Goal: Find specific page/section: Find specific page/section

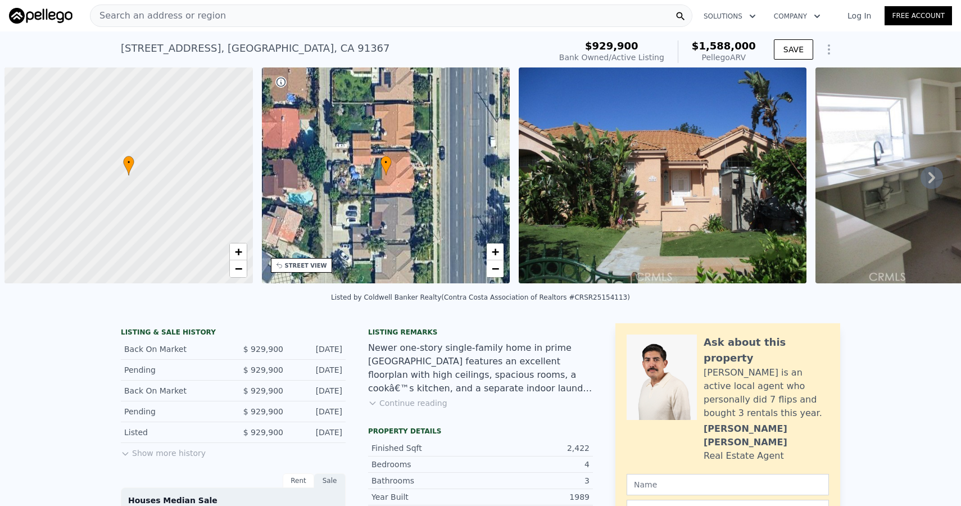
scroll to position [0, 4]
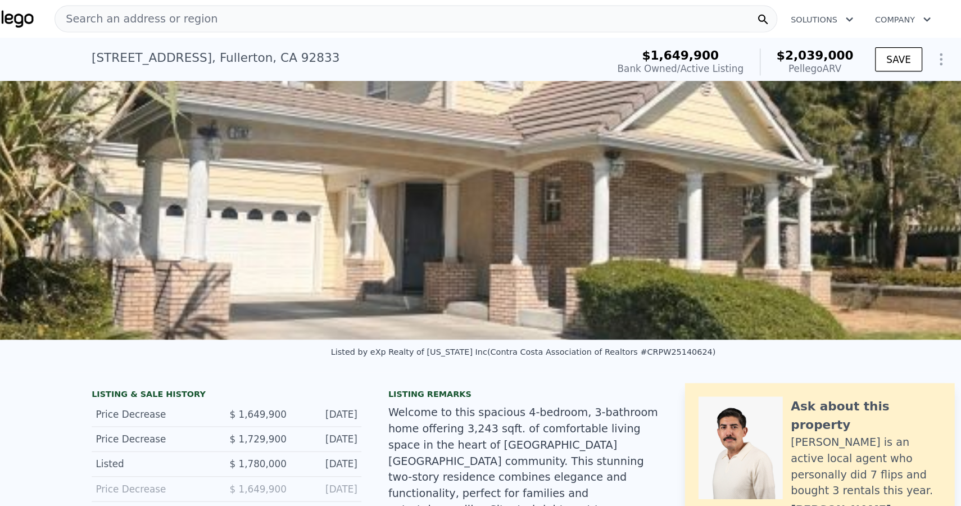
scroll to position [16, 0]
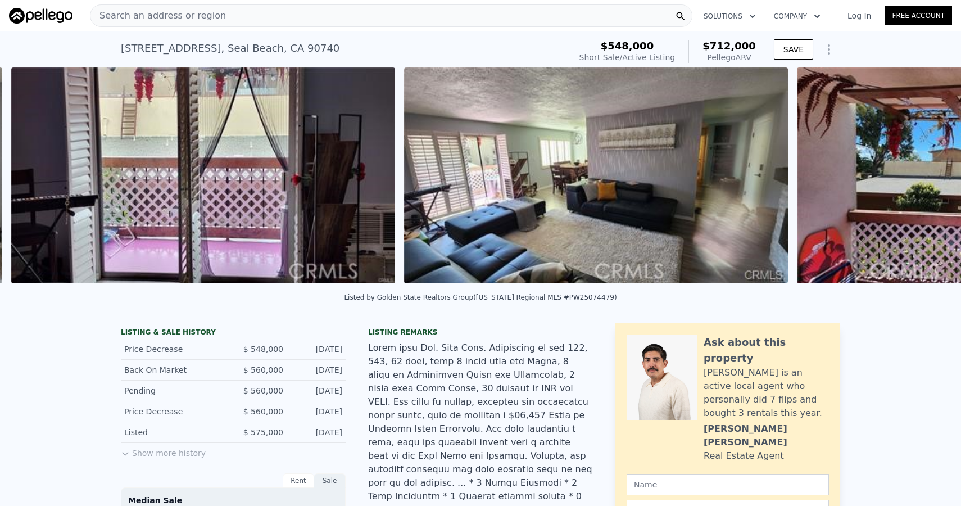
scroll to position [0, 3797]
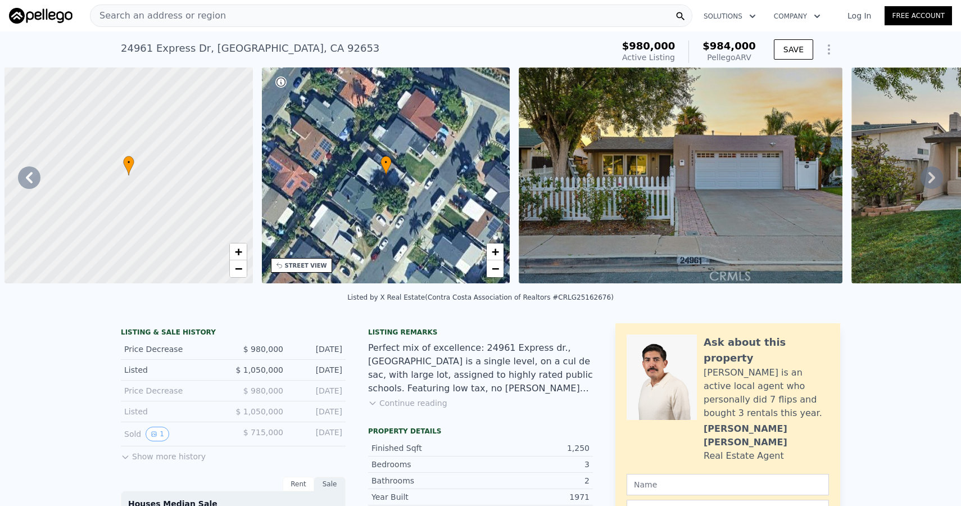
scroll to position [0, 514]
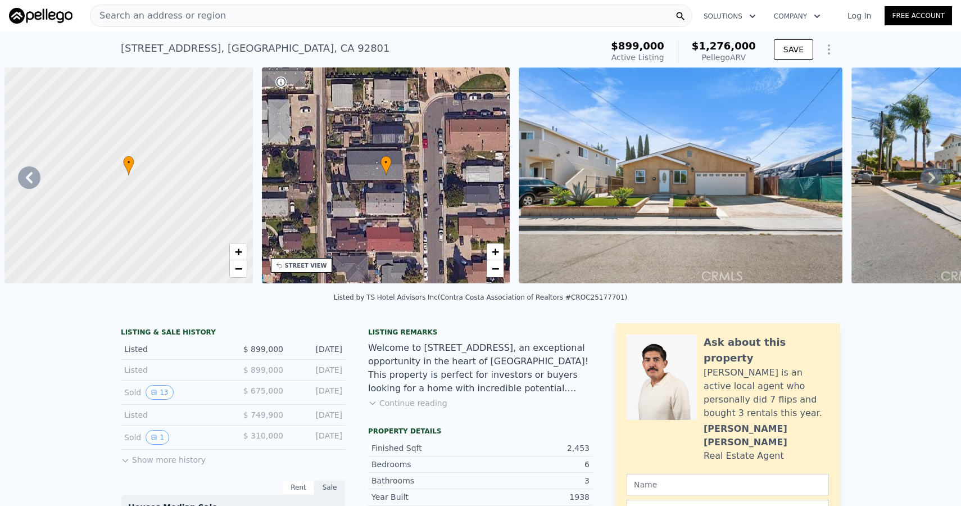
scroll to position [0, 4840]
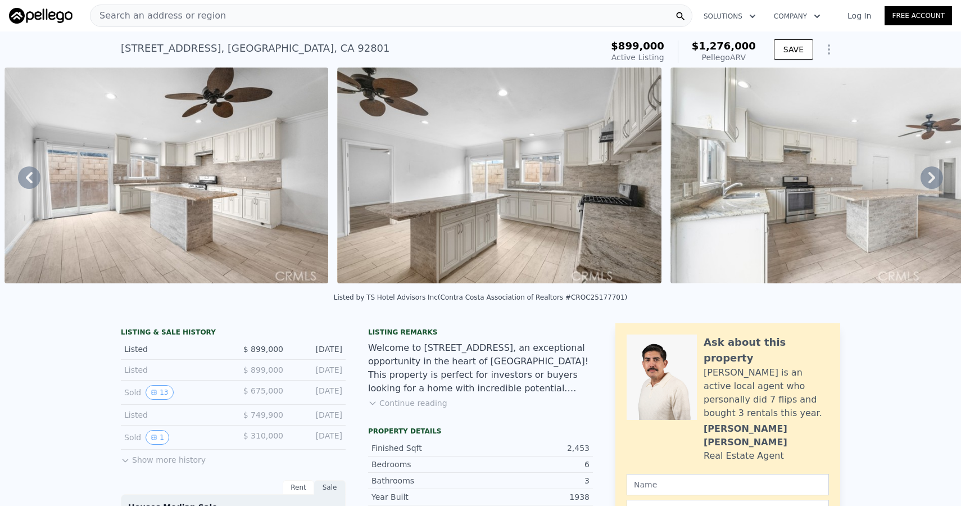
click at [405, 408] on button "Continue reading" at bounding box center [407, 402] width 79 height 11
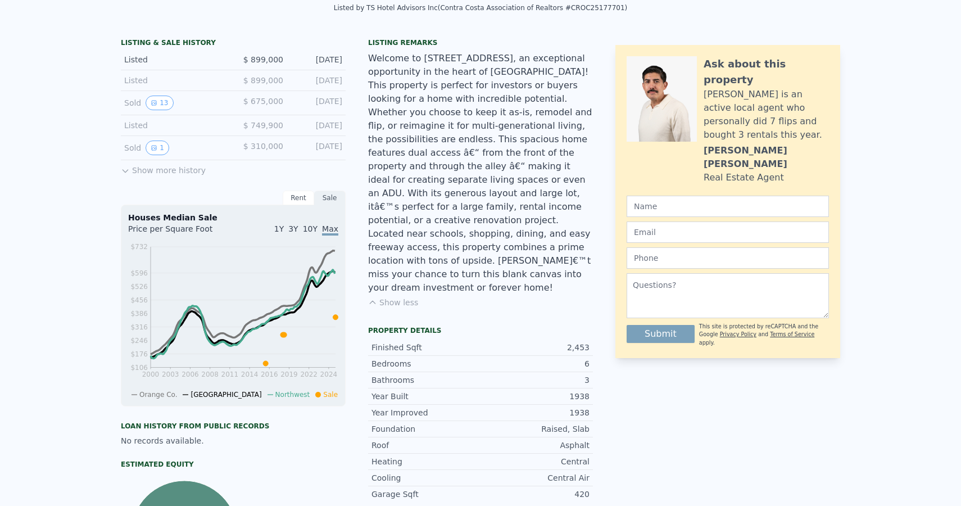
scroll to position [0, 0]
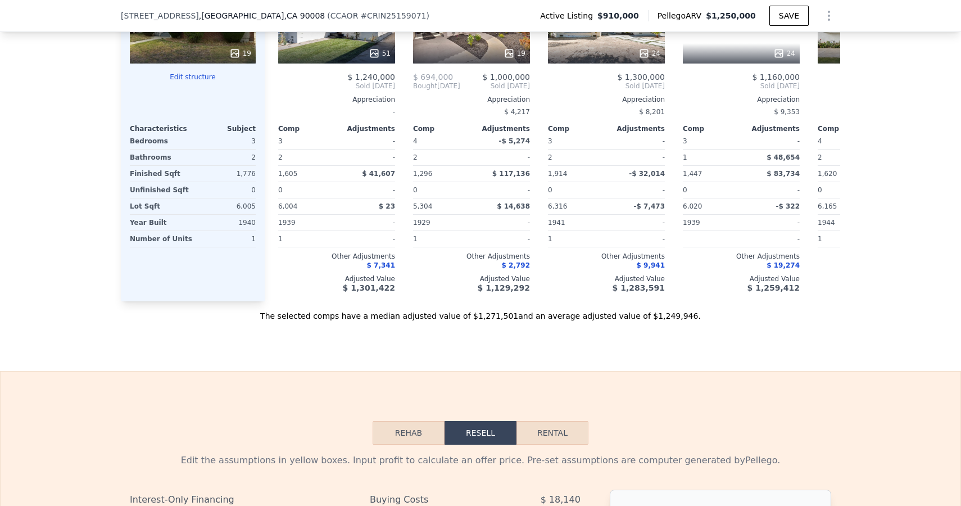
scroll to position [1119, 0]
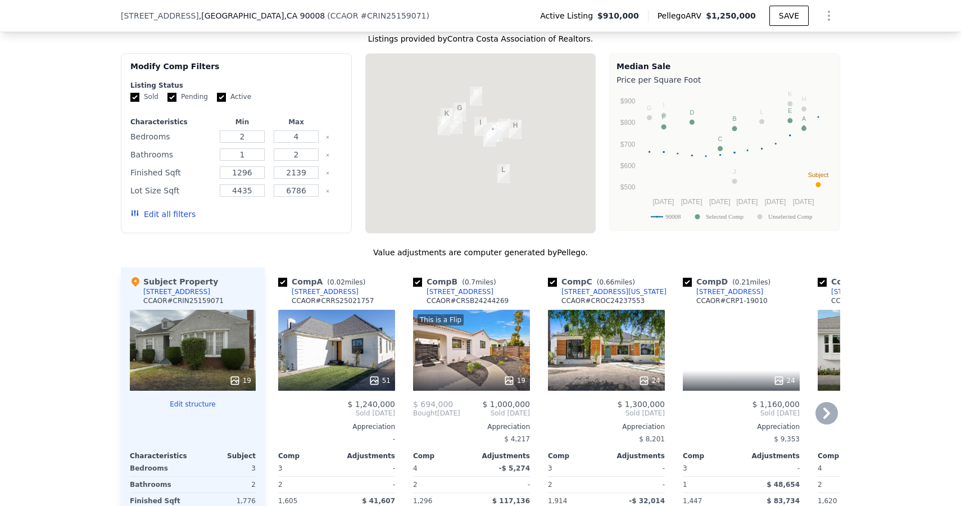
click at [315, 333] on div "51" at bounding box center [336, 350] width 117 height 81
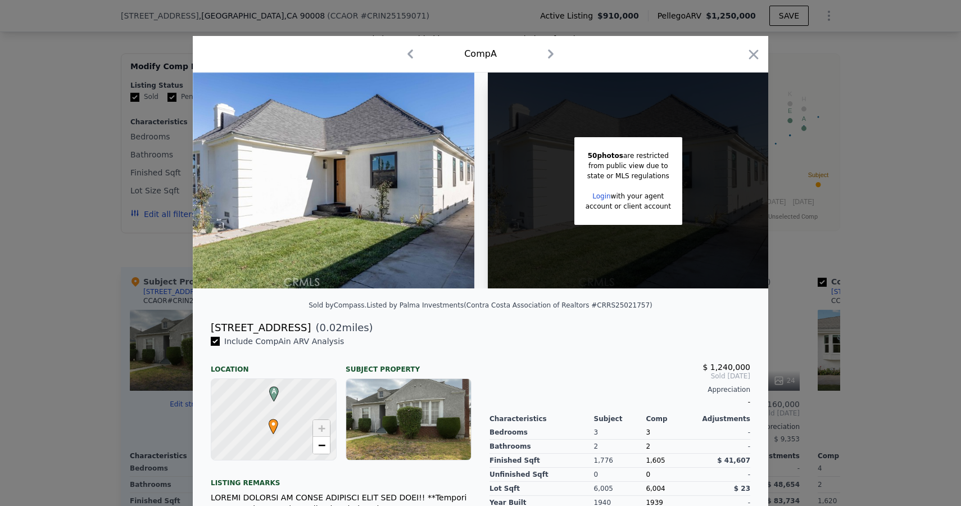
click at [602, 197] on link "Login" at bounding box center [602, 196] width 18 height 8
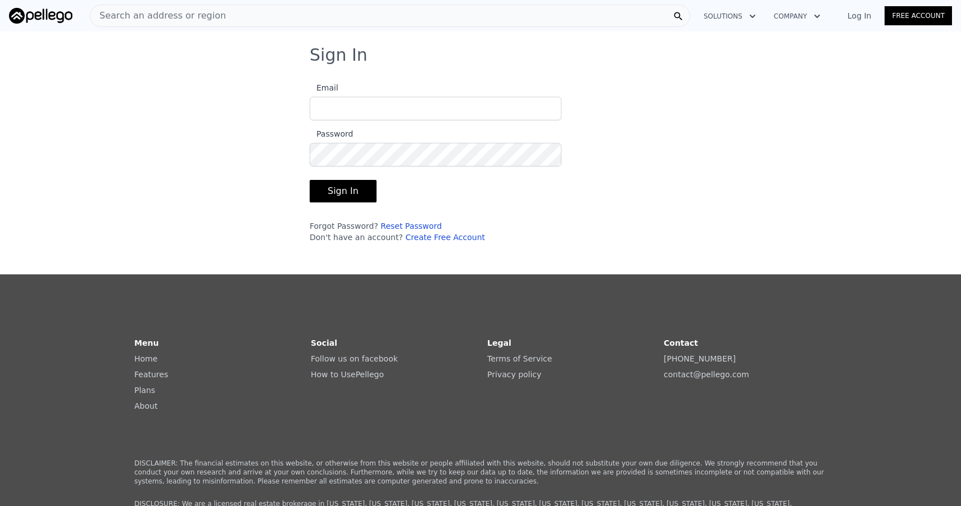
type input "[EMAIL_ADDRESS][DOMAIN_NAME]"
click at [350, 193] on button "Sign In" at bounding box center [343, 191] width 67 height 22
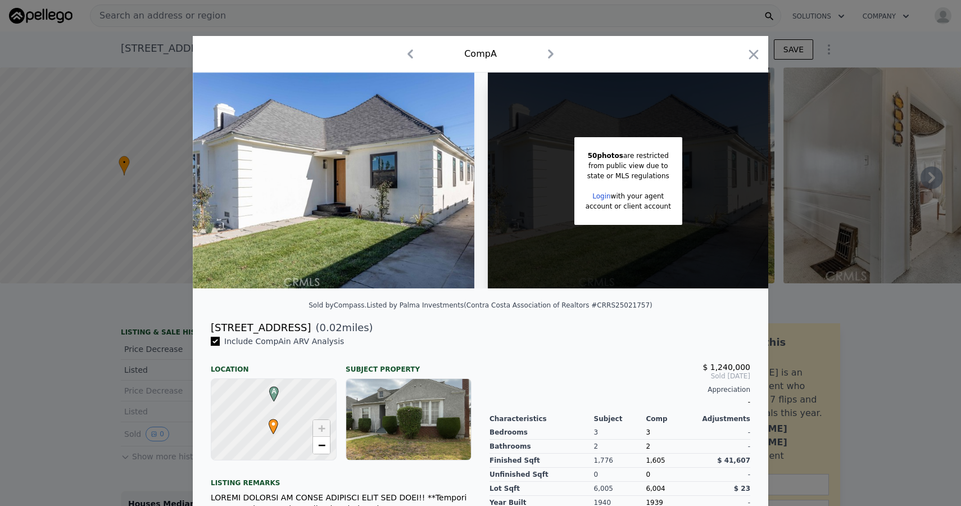
click at [553, 52] on icon "button" at bounding box center [551, 54] width 18 height 18
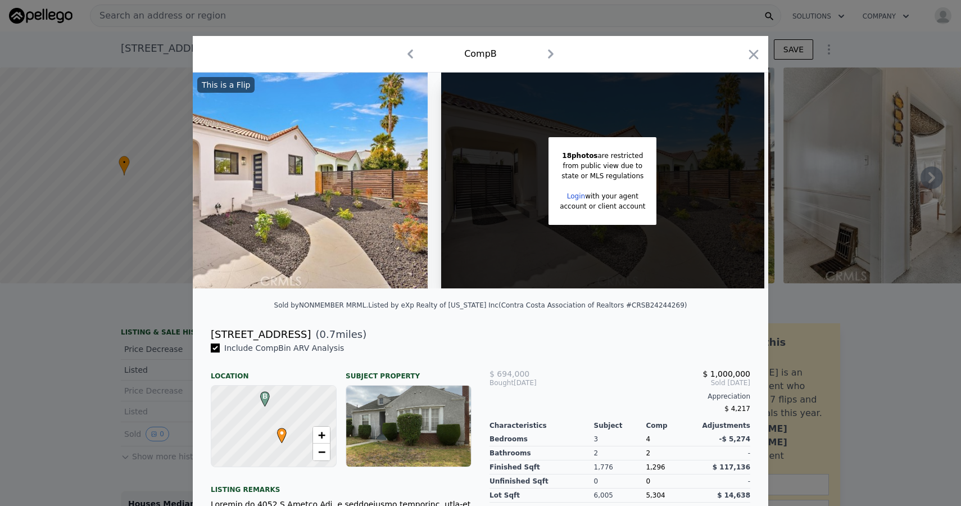
scroll to position [0, 89]
click at [759, 56] on icon "button" at bounding box center [754, 55] width 16 height 16
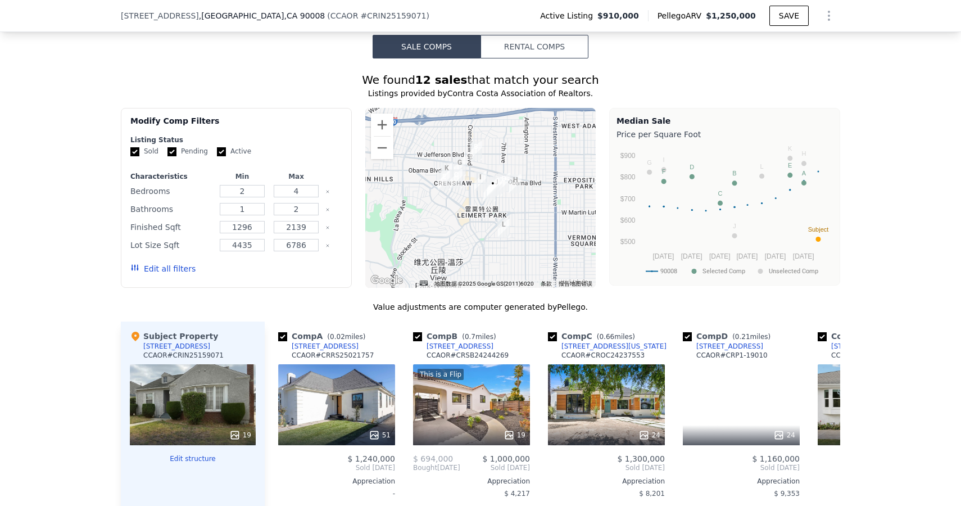
scroll to position [1125, 0]
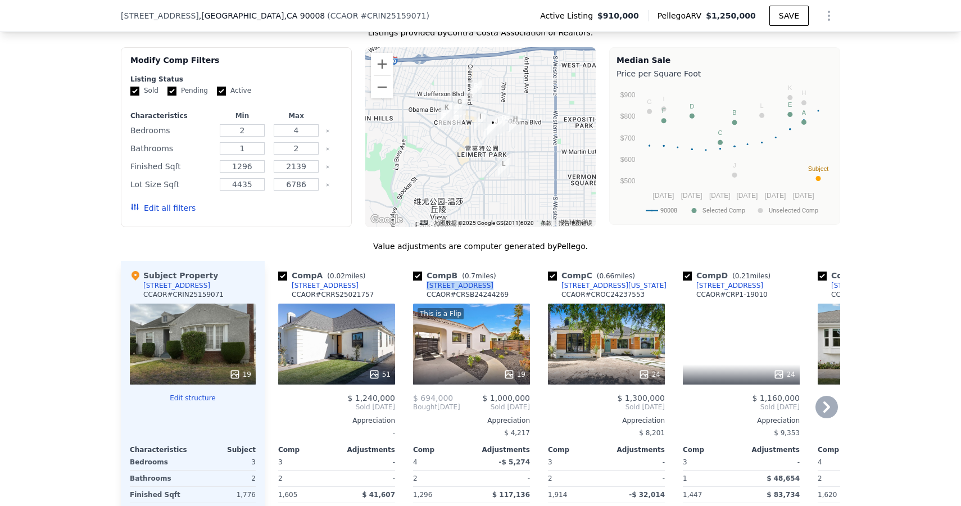
drag, startPoint x: 490, startPoint y: 286, endPoint x: 428, endPoint y: 287, distance: 62.4
click at [428, 287] on div "Comp B ( 0.7 miles) [STREET_ADDRESS][GEOGRAPHIC_DATA] # CRSB24244269" at bounding box center [471, 287] width 117 height 34
copy div "[STREET_ADDRESS]"
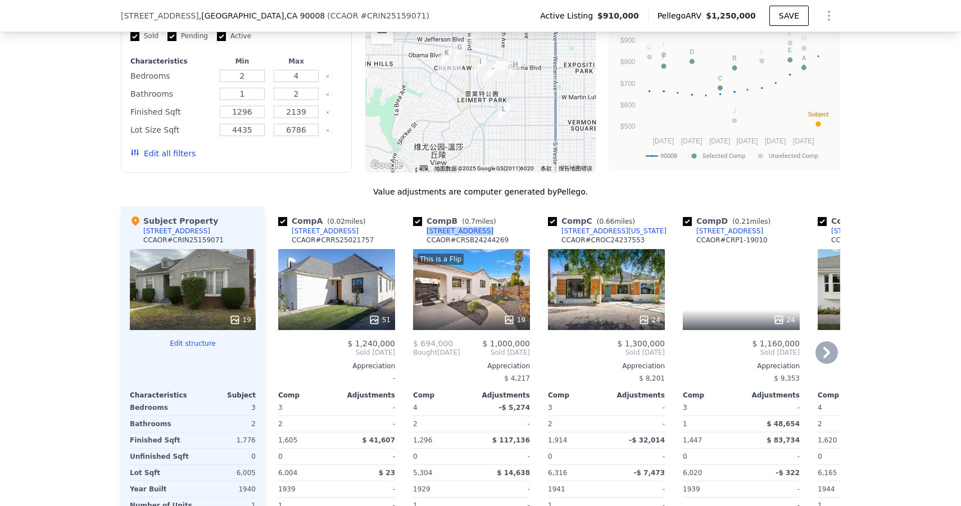
scroll to position [1226, 0]
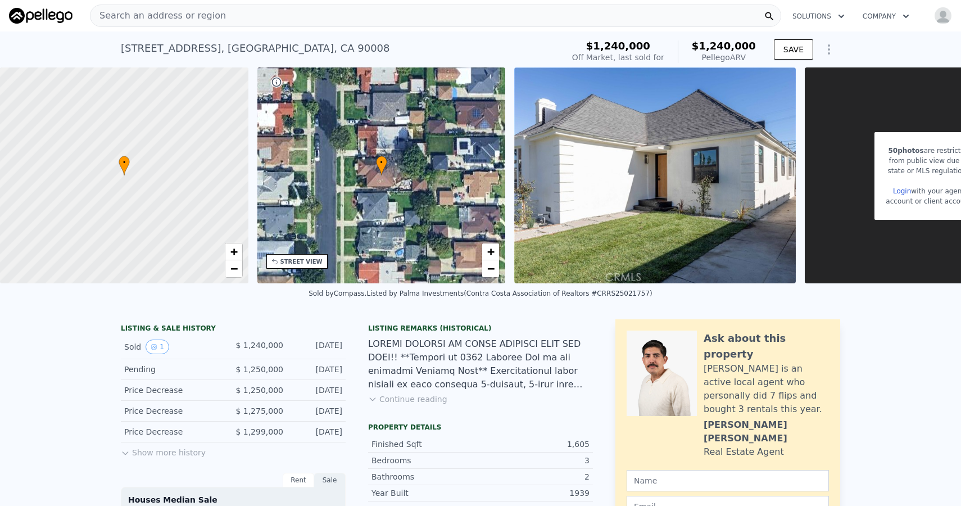
scroll to position [0, 4]
drag, startPoint x: 119, startPoint y: 44, endPoint x: 345, endPoint y: 52, distance: 226.1
click at [345, 52] on div "3872 Olmsted Ave , Los Angeles , CA 90008 Sold Jul 2025 for $1.240m (~ARV $1.24…" at bounding box center [480, 49] width 961 height 36
copy div "3872 Olmsted Ave , Los Angeles , CA 90008"
